Goal: Transaction & Acquisition: Purchase product/service

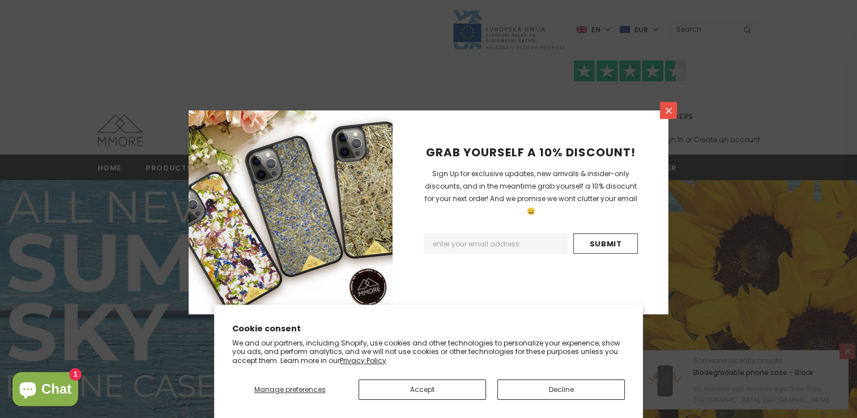
click at [664, 108] on icon at bounding box center [669, 111] width 10 height 10
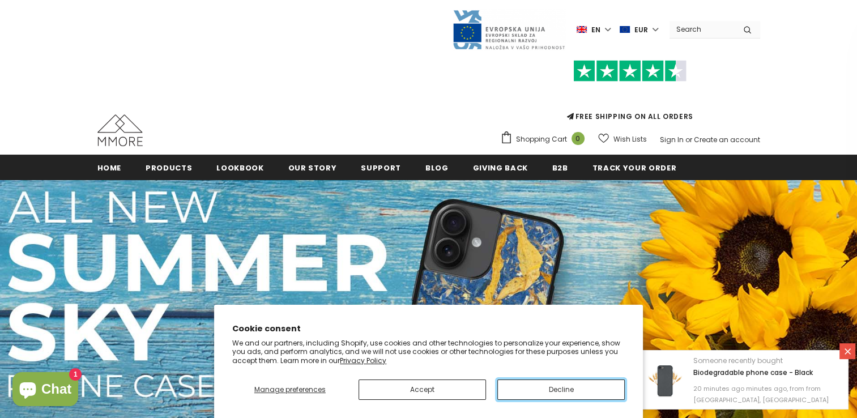
click at [530, 382] on button "Decline" at bounding box center [560, 389] width 127 height 20
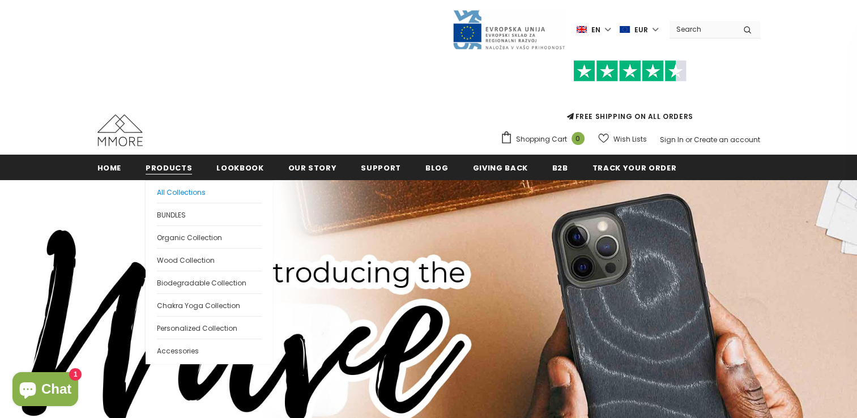
click at [161, 187] on span "All Collections" at bounding box center [181, 192] width 49 height 10
